Goal: Task Accomplishment & Management: Use online tool/utility

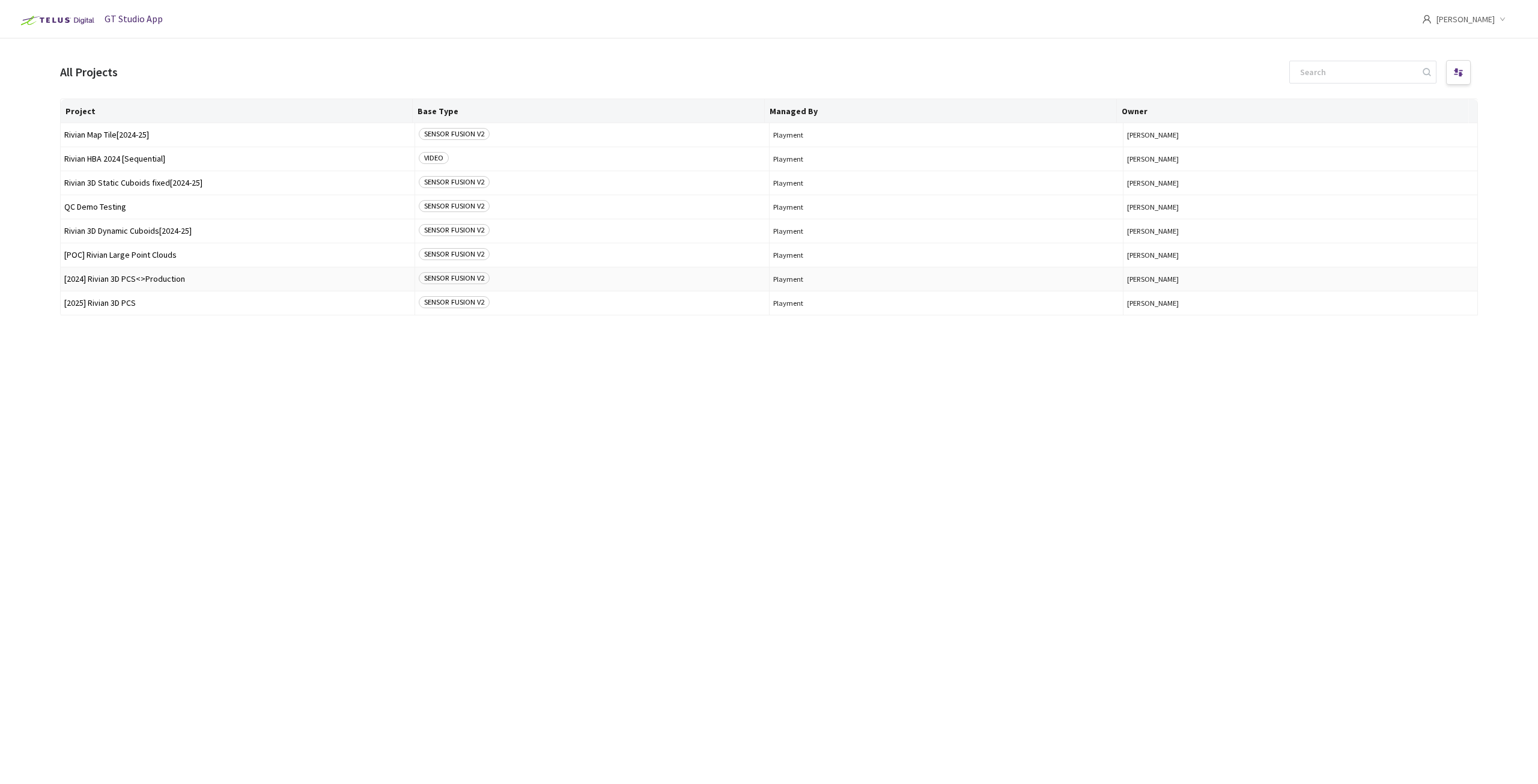
click at [137, 285] on td "[2024] Rivian 3D PCS<>Production" at bounding box center [238, 280] width 355 height 24
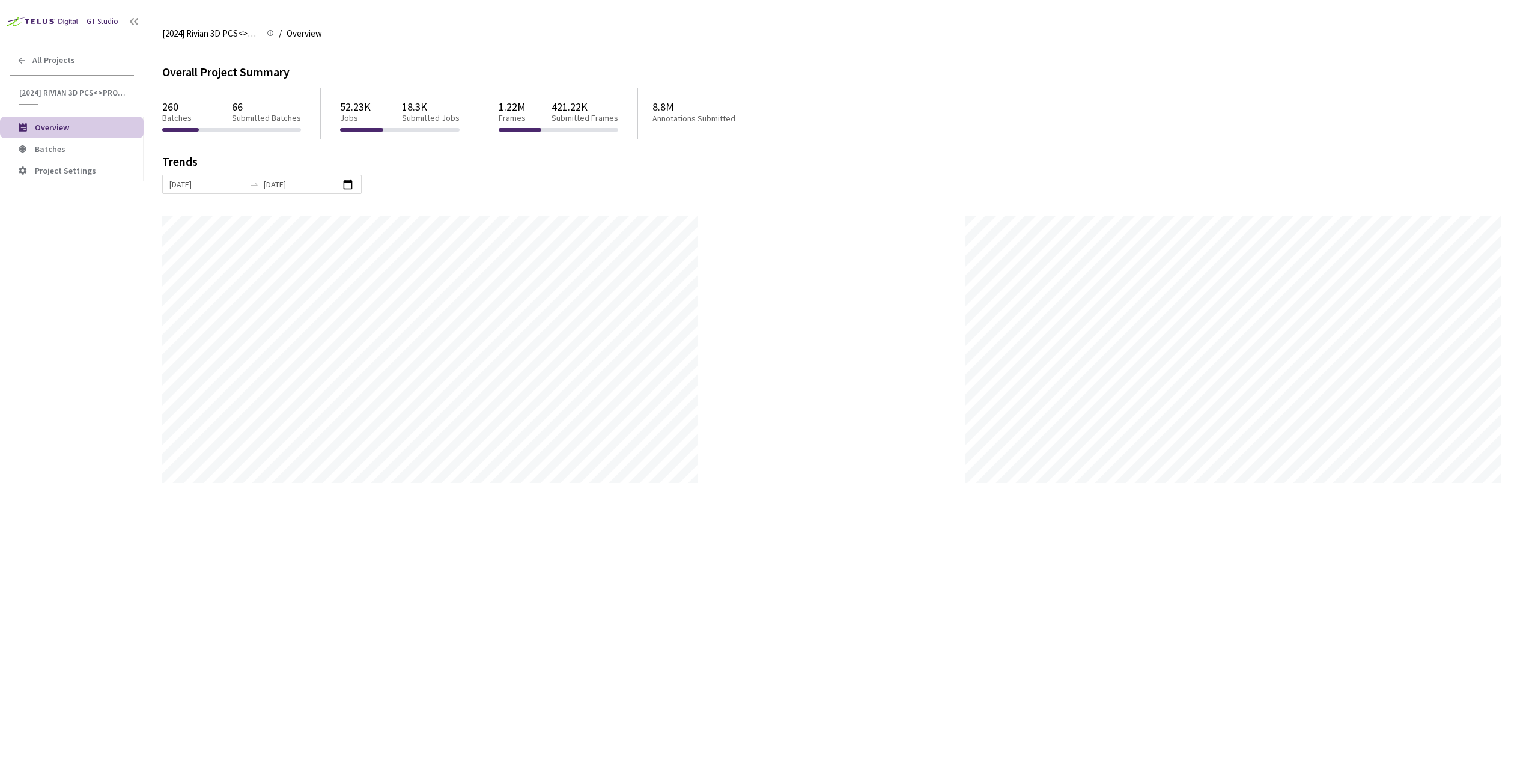
scroll to position [784, 1538]
click at [51, 149] on span "Batches" at bounding box center [50, 148] width 31 height 11
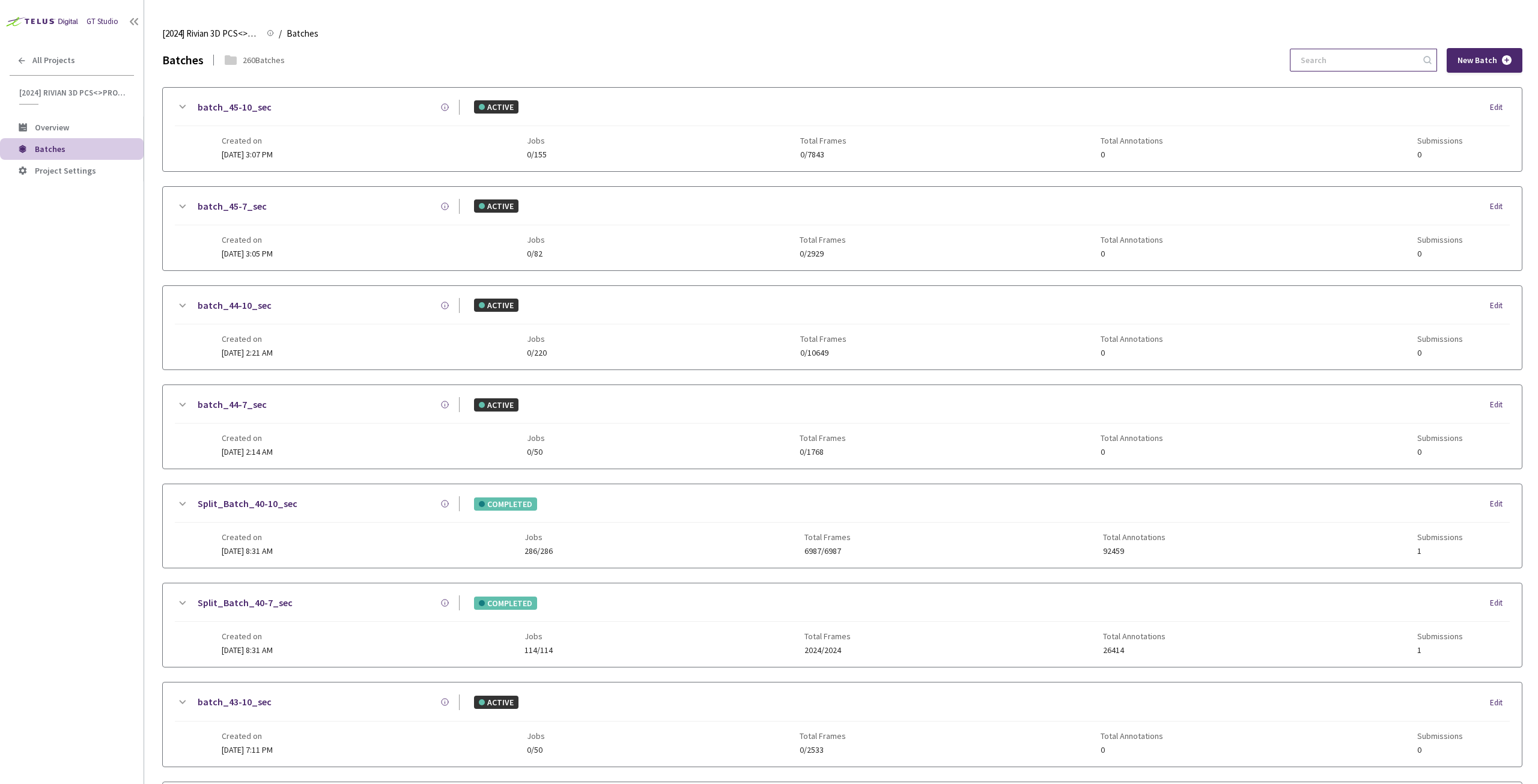
click at [1351, 65] on input at bounding box center [1357, 60] width 128 height 21
click at [1347, 48] on div "New Batch" at bounding box center [1406, 60] width 232 height 25
click at [1344, 56] on input at bounding box center [1357, 60] width 128 height 21
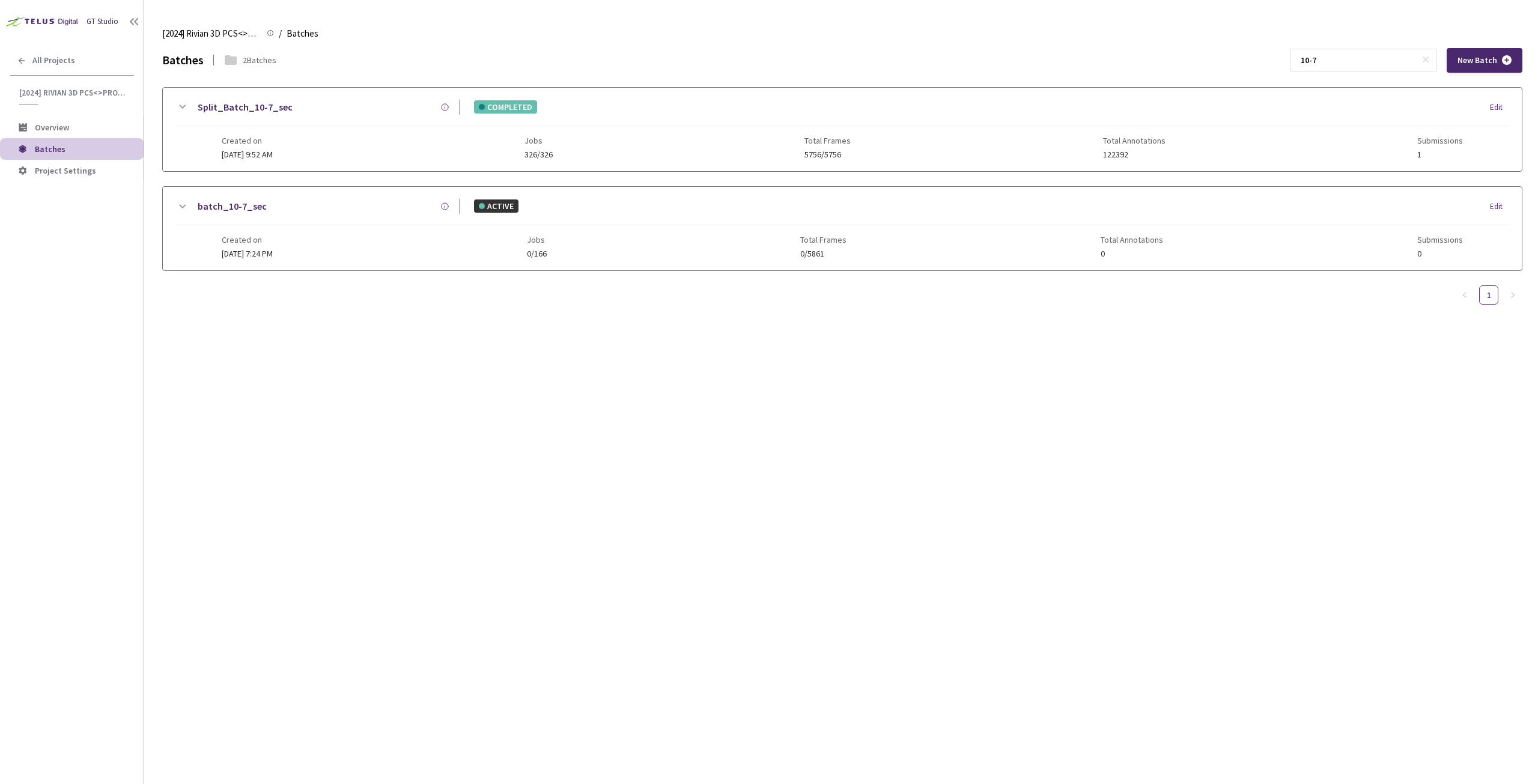
type input "10-7"
click at [215, 106] on link "Split_Batch_10-7_sec" at bounding box center [245, 107] width 95 height 15
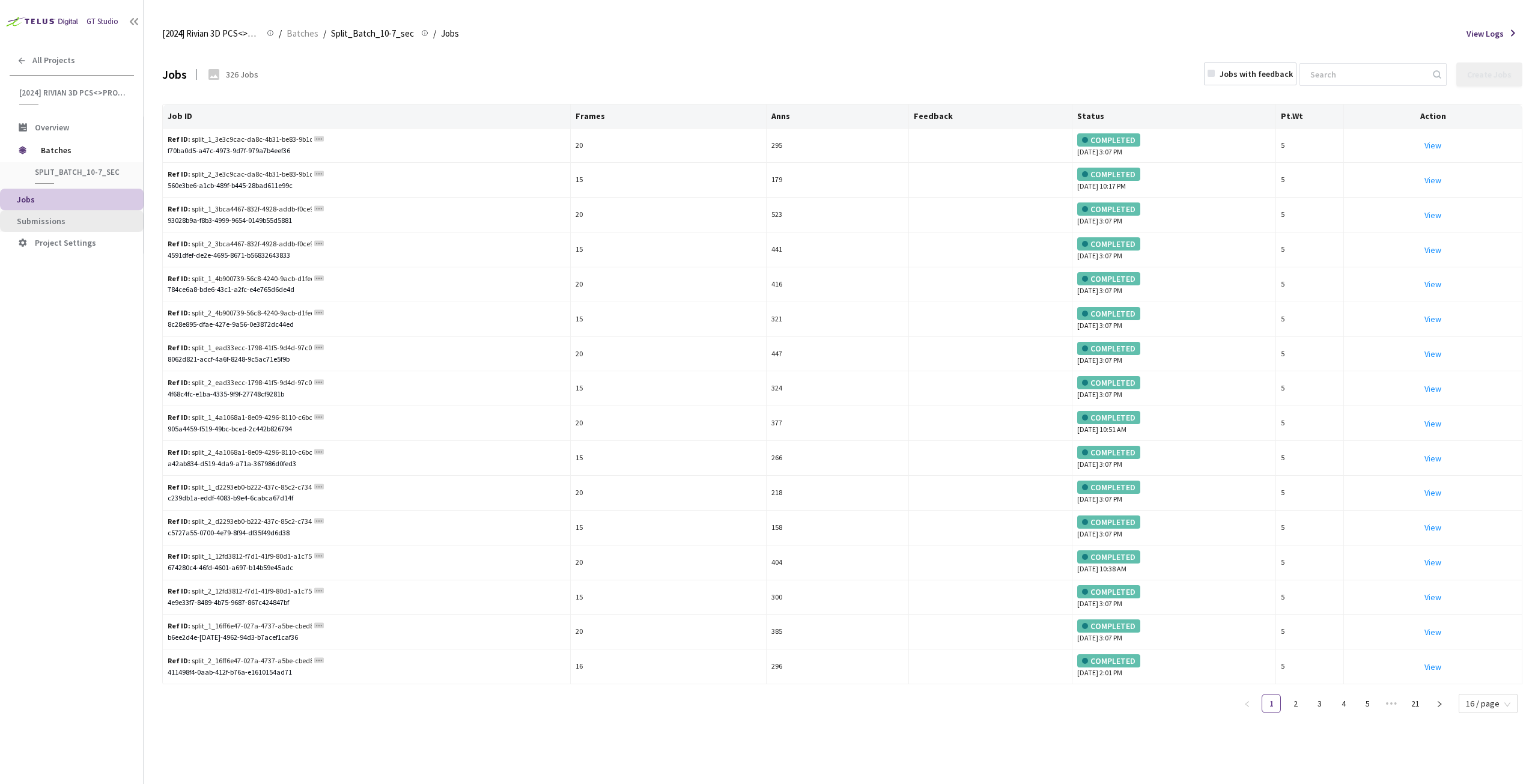
click at [31, 217] on span "Submissions" at bounding box center [41, 221] width 49 height 11
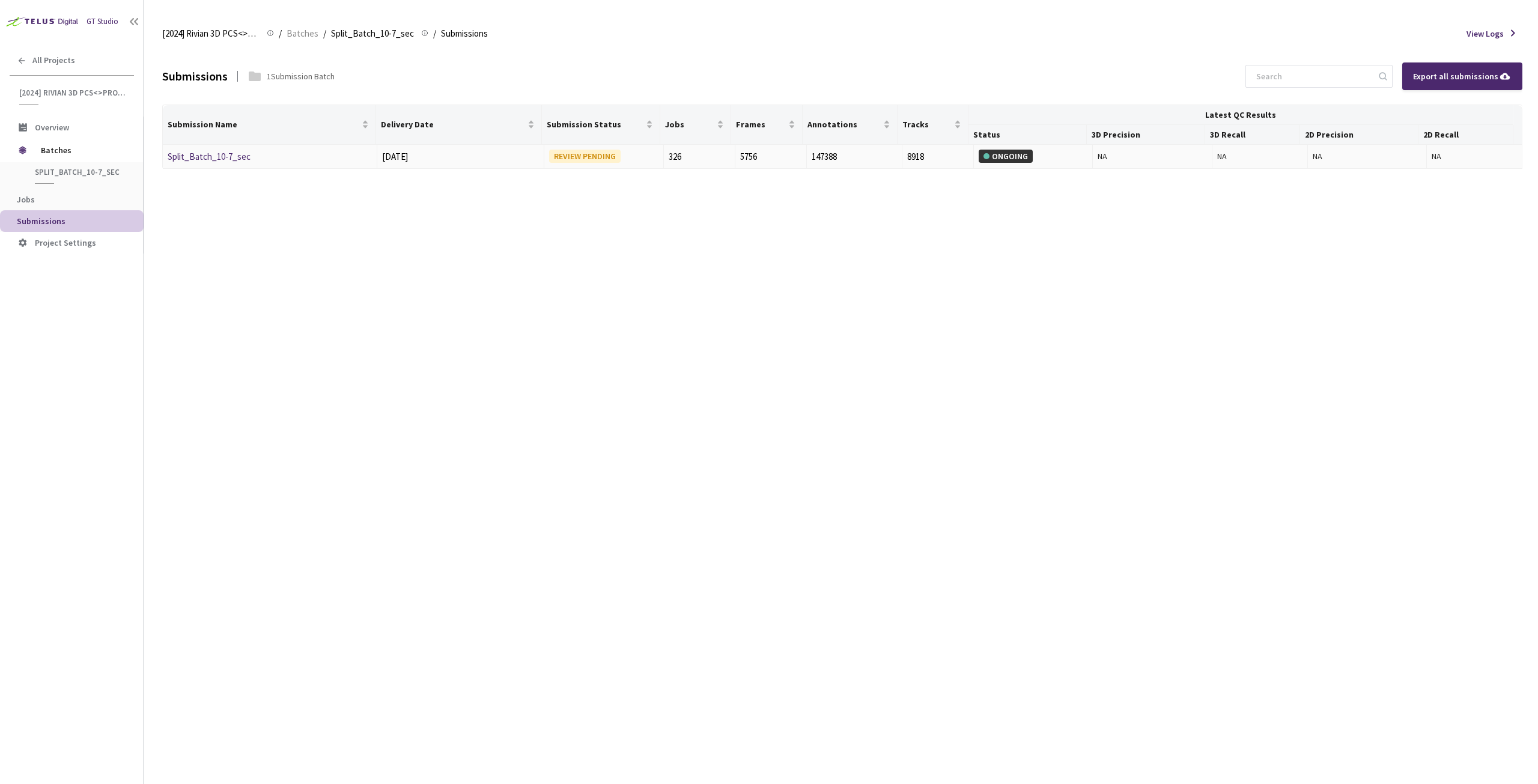
click at [220, 154] on link "Split_Batch_10-7_sec" at bounding box center [209, 157] width 83 height 11
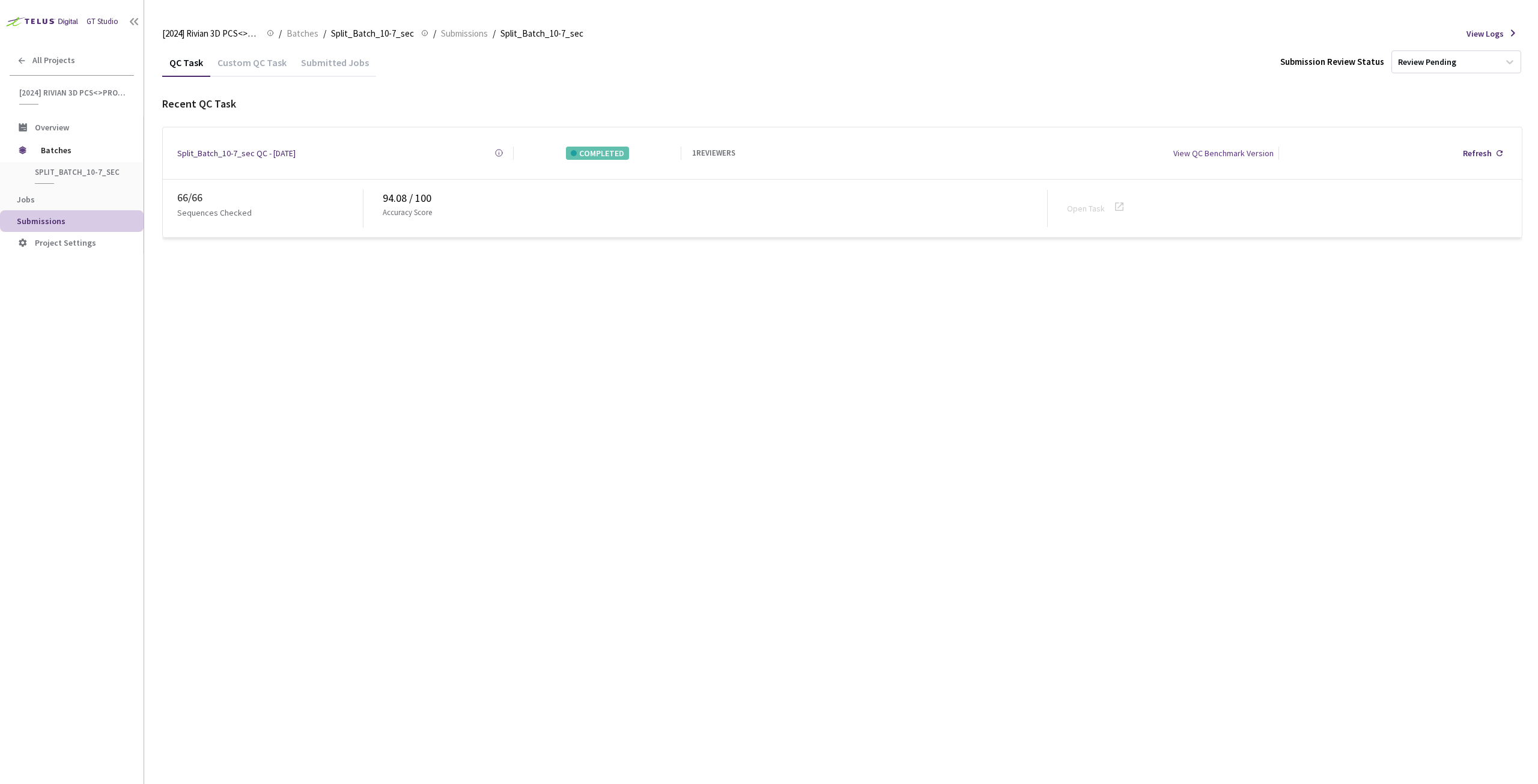
click at [268, 68] on div "Custom QC Task" at bounding box center [252, 66] width 83 height 20
click at [1092, 199] on div "Open Task" at bounding box center [1100, 208] width 67 height 18
